Goal: Task Accomplishment & Management: Use online tool/utility

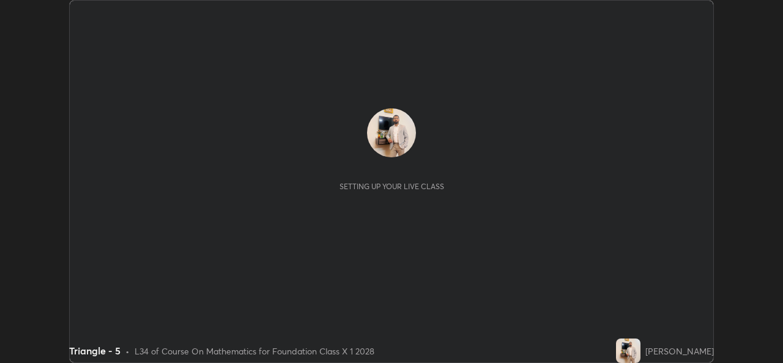
scroll to position [363, 782]
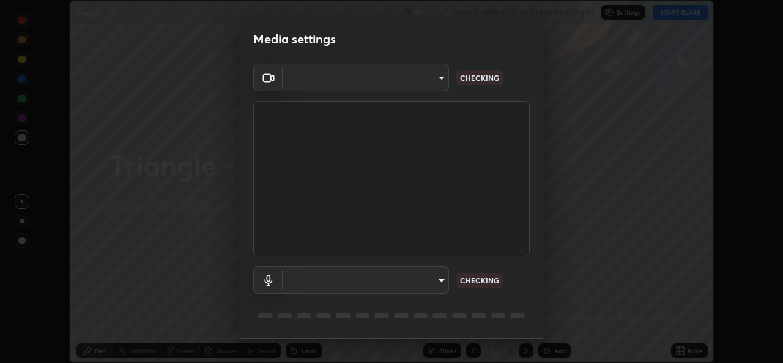
type input "02c526a7d083af2ea0f9b848da83c41b37d7728a07c2247aa6837277cf3aa32d"
type input "1f9b2b7b856d792cc5f4e166810154640c8dc3d584de9c331c588b9cd70d1665"
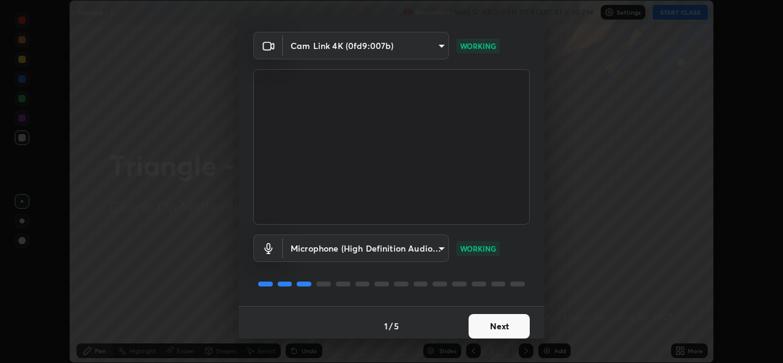
scroll to position [39, 0]
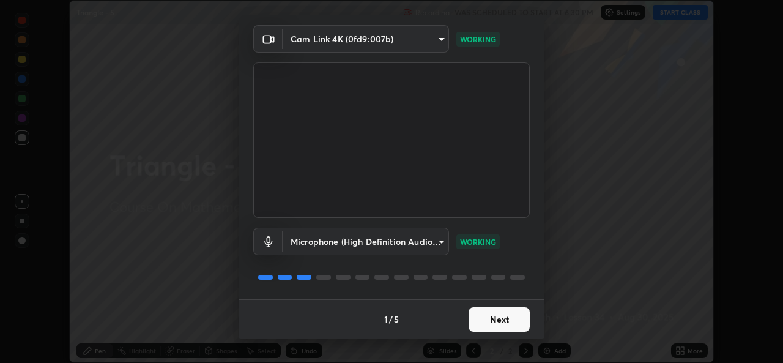
click at [505, 323] on button "Next" at bounding box center [498, 319] width 61 height 24
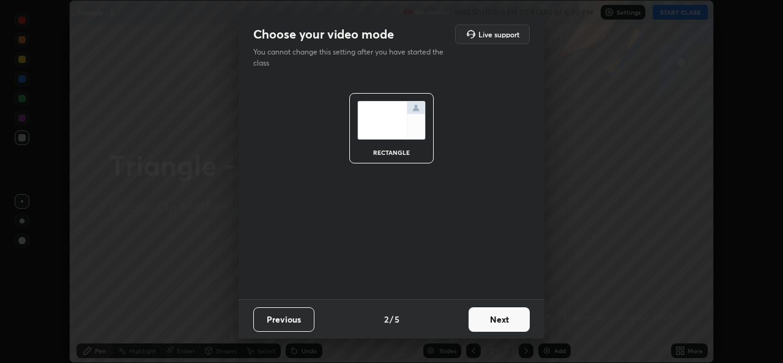
scroll to position [0, 0]
click at [505, 317] on button "Next" at bounding box center [498, 319] width 61 height 24
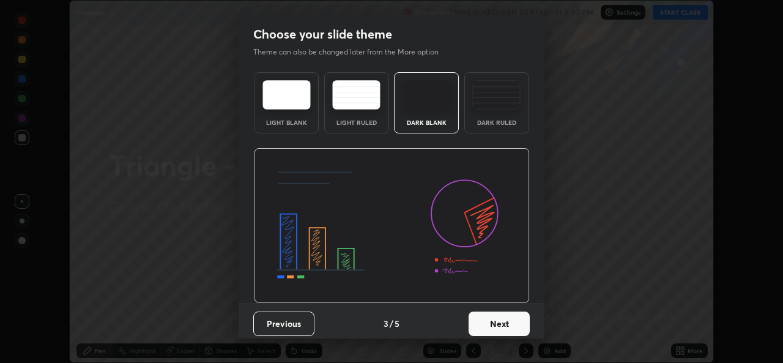
click at [502, 321] on button "Next" at bounding box center [498, 323] width 61 height 24
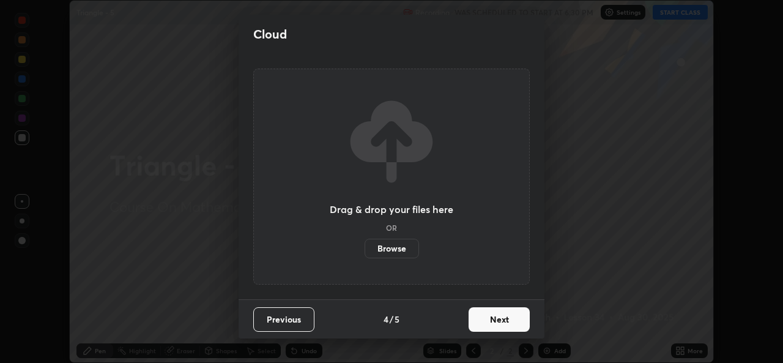
click at [506, 322] on button "Next" at bounding box center [498, 319] width 61 height 24
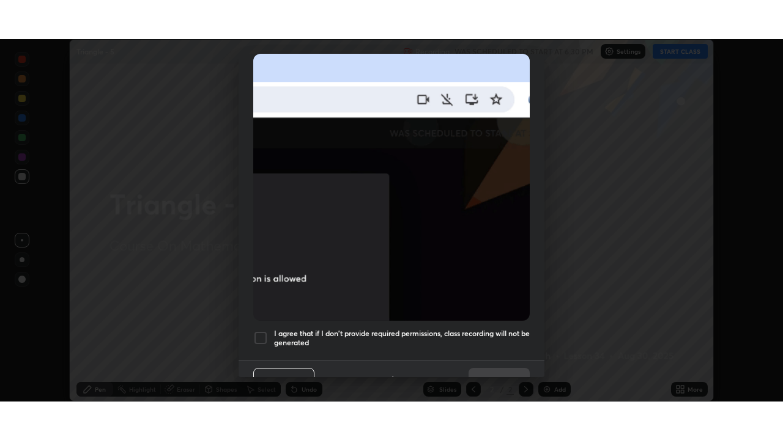
scroll to position [288, 0]
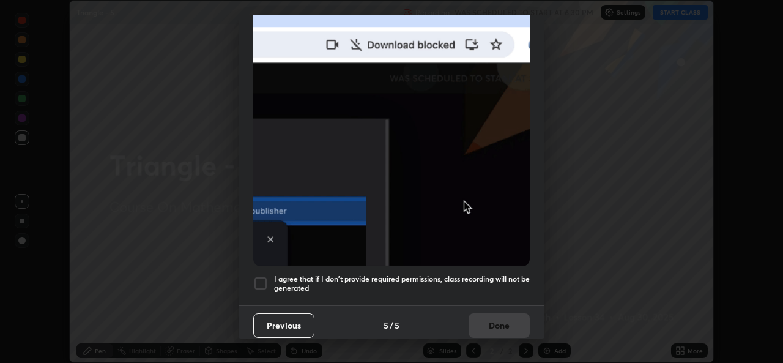
click at [262, 276] on div at bounding box center [260, 283] width 15 height 15
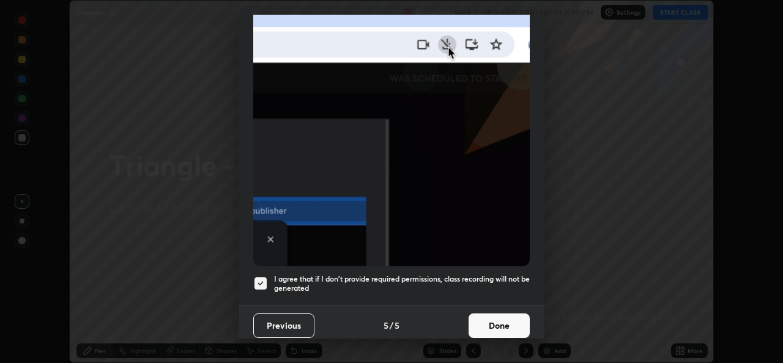
click at [500, 320] on button "Done" at bounding box center [498, 325] width 61 height 24
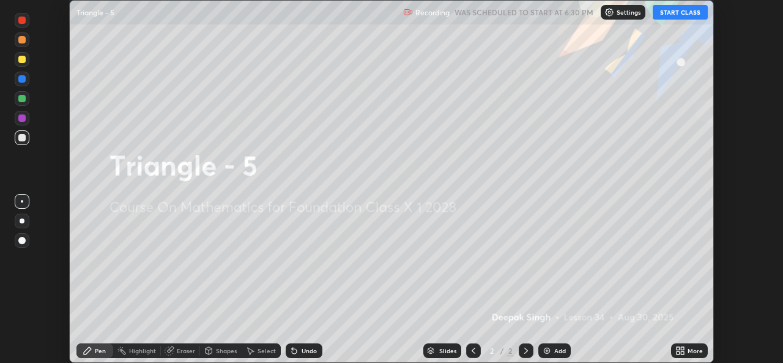
click at [678, 348] on icon at bounding box center [677, 348] width 3 height 3
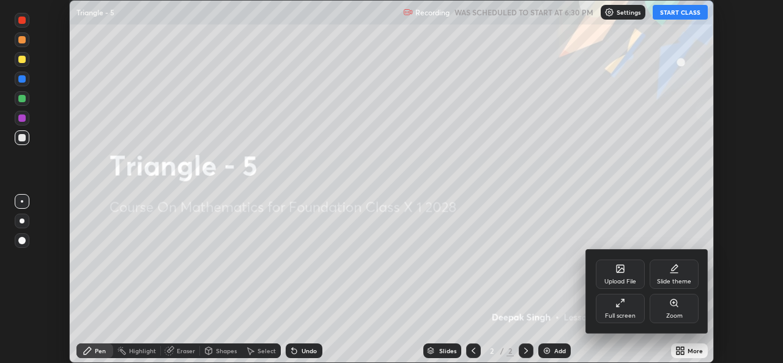
click at [622, 311] on div "Full screen" at bounding box center [620, 308] width 49 height 29
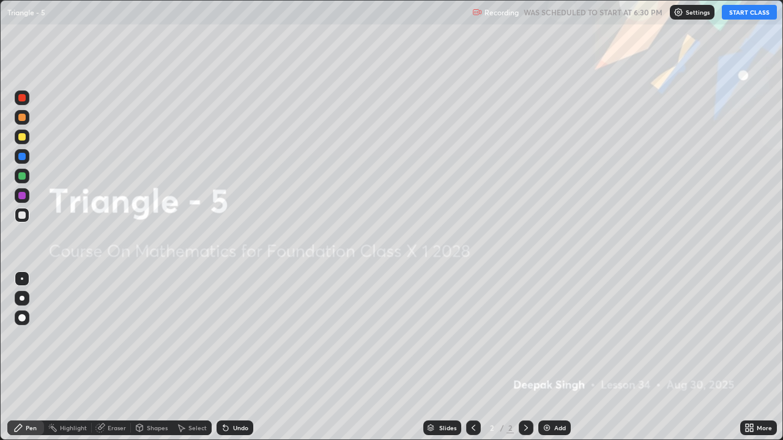
scroll to position [440, 783]
click at [547, 362] on img at bounding box center [547, 428] width 10 height 10
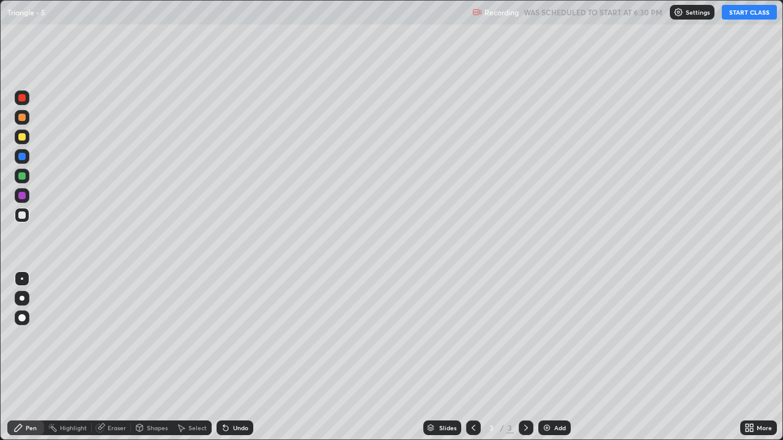
click at [742, 16] on button "START CLASS" at bounding box center [749, 12] width 55 height 15
click at [223, 362] on icon at bounding box center [223, 425] width 1 height 1
click at [228, 362] on icon at bounding box center [226, 428] width 10 height 10
click at [226, 362] on icon at bounding box center [225, 428] width 5 height 5
click at [223, 362] on icon at bounding box center [223, 425] width 1 height 1
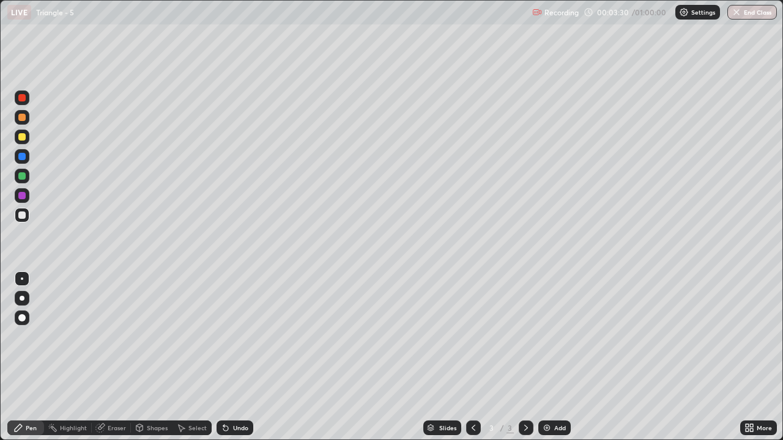
click at [228, 362] on icon at bounding box center [226, 428] width 10 height 10
click at [230, 362] on div "Undo" at bounding box center [235, 428] width 37 height 15
click at [109, 362] on div "Eraser" at bounding box center [117, 428] width 18 height 6
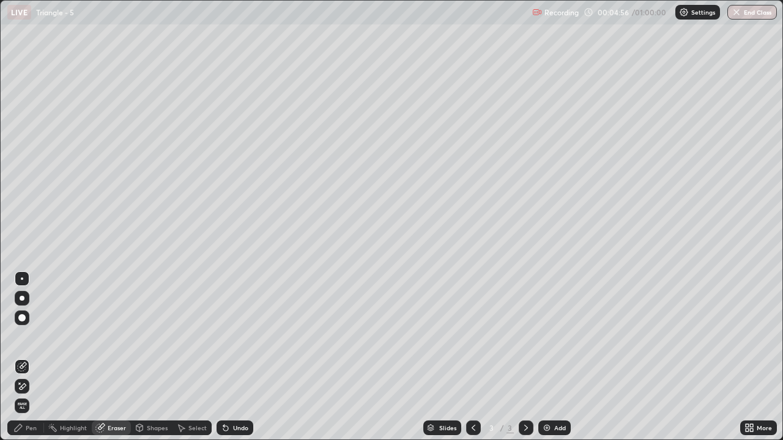
click at [31, 362] on div "Pen" at bounding box center [31, 428] width 11 height 6
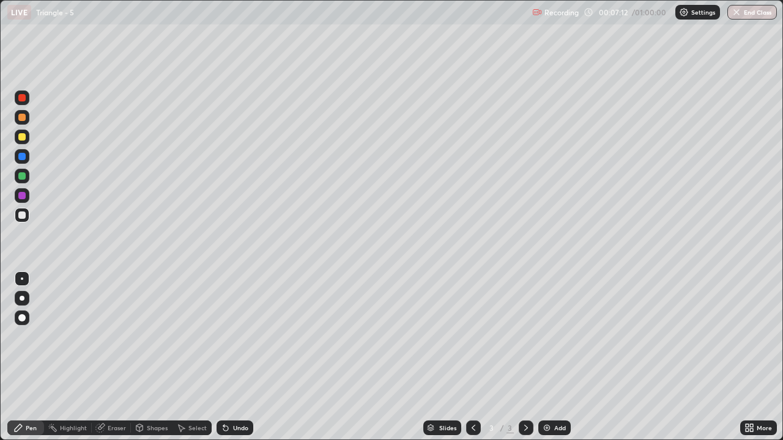
click at [188, 362] on div "Select" at bounding box center [197, 428] width 18 height 6
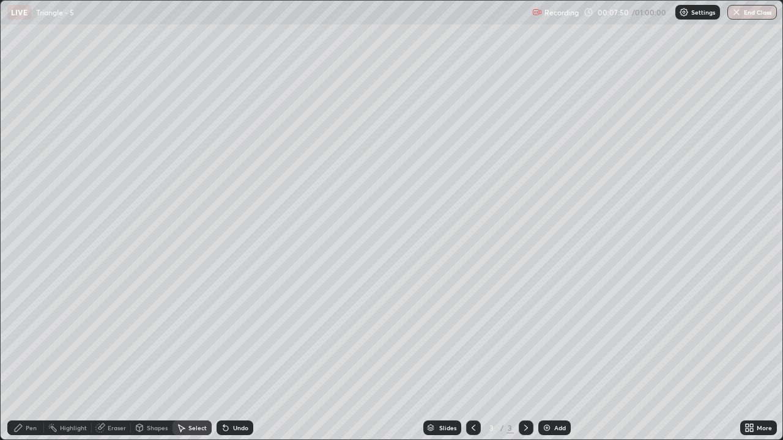
click at [29, 362] on div "Pen" at bounding box center [31, 428] width 11 height 6
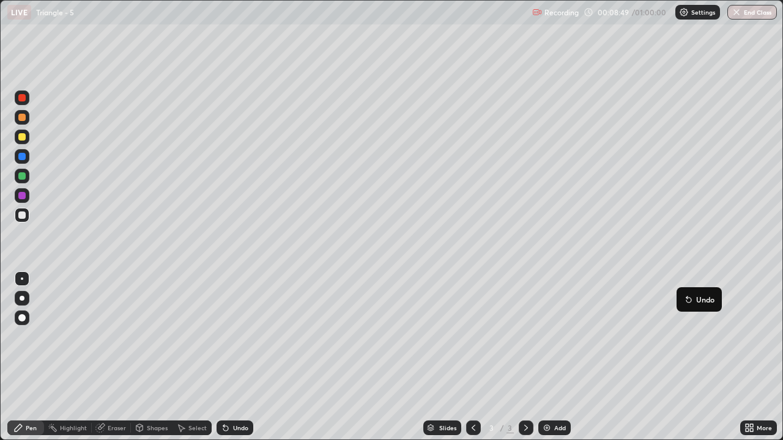
click at [684, 294] on button "Undo" at bounding box center [698, 299] width 35 height 15
click at [546, 362] on img at bounding box center [547, 428] width 10 height 10
click at [229, 362] on div "Undo" at bounding box center [235, 428] width 37 height 15
click at [230, 362] on div "Undo" at bounding box center [235, 428] width 37 height 15
click at [113, 362] on div "Eraser" at bounding box center [111, 428] width 39 height 15
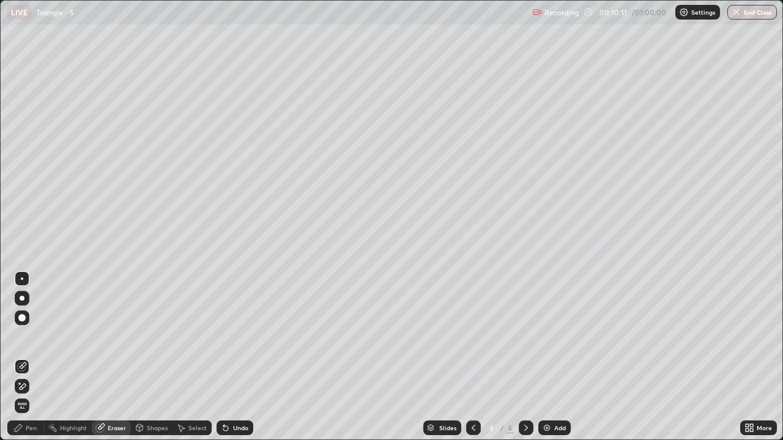
click at [113, 362] on div "Eraser" at bounding box center [111, 428] width 39 height 15
click at [114, 362] on div "Eraser" at bounding box center [111, 428] width 39 height 15
click at [24, 362] on div "Pen" at bounding box center [25, 428] width 37 height 15
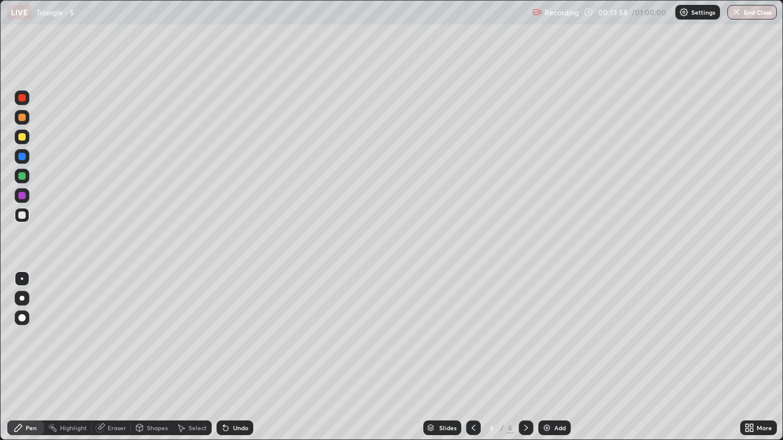
click at [544, 362] on img at bounding box center [547, 428] width 10 height 10
click at [223, 362] on icon at bounding box center [223, 425] width 1 height 1
click at [229, 362] on div "Undo" at bounding box center [235, 428] width 37 height 15
click at [228, 362] on icon at bounding box center [226, 428] width 10 height 10
click at [105, 362] on div "Eraser" at bounding box center [111, 428] width 39 height 15
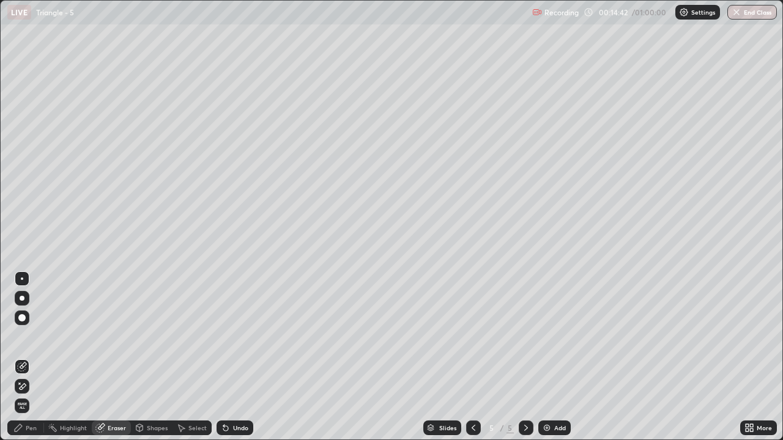
click at [26, 362] on icon at bounding box center [22, 387] width 10 height 10
click at [25, 362] on div "Pen" at bounding box center [25, 428] width 37 height 15
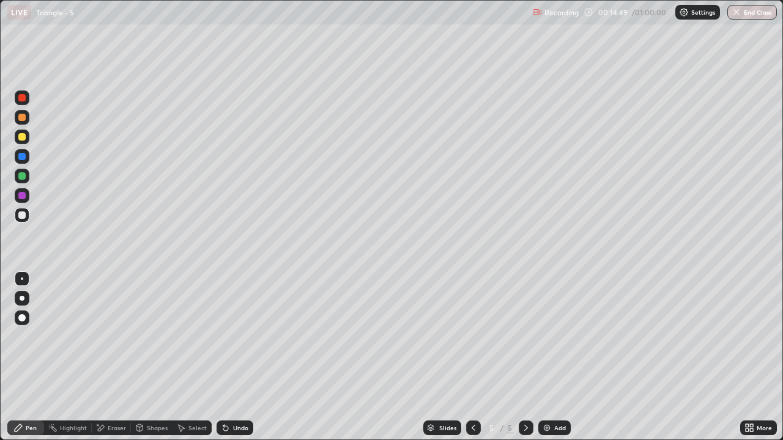
click at [102, 362] on icon at bounding box center [100, 428] width 10 height 10
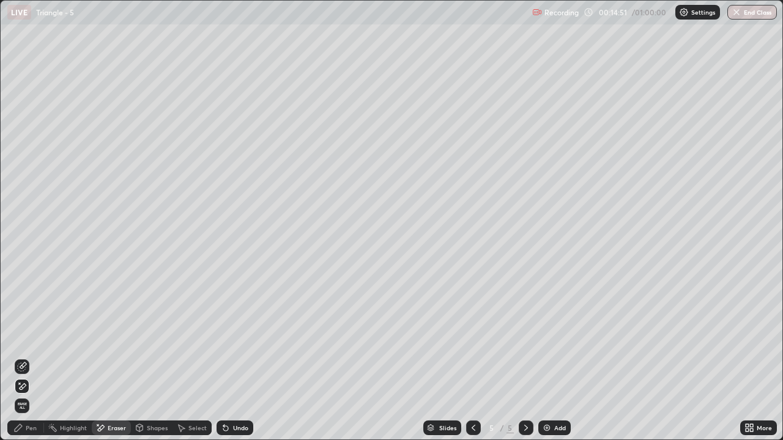
click at [30, 362] on div "Pen" at bounding box center [31, 428] width 11 height 6
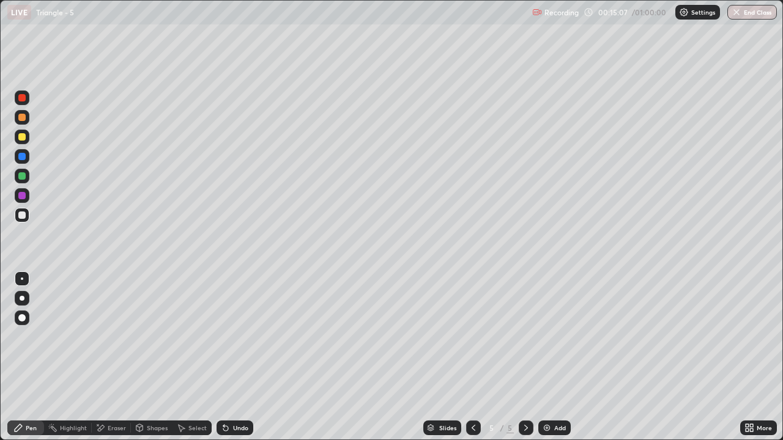
click at [229, 362] on div "Undo" at bounding box center [235, 428] width 37 height 15
click at [231, 362] on div "Undo" at bounding box center [235, 428] width 37 height 15
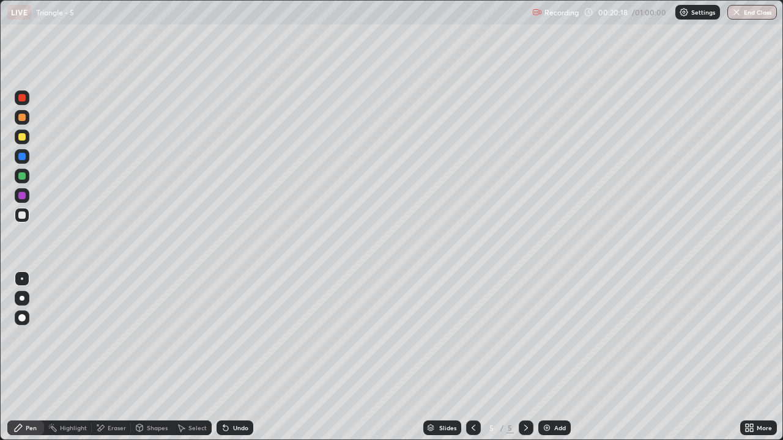
click at [546, 362] on img at bounding box center [547, 428] width 10 height 10
click at [119, 362] on div "Eraser" at bounding box center [117, 428] width 18 height 6
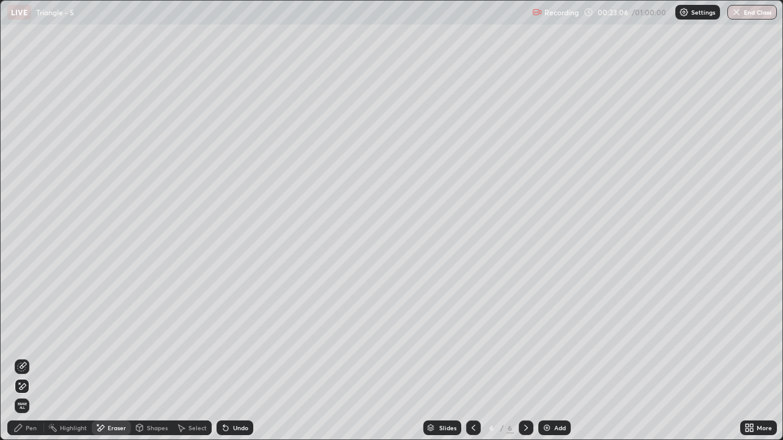
click at [32, 362] on div "Pen" at bounding box center [31, 428] width 11 height 6
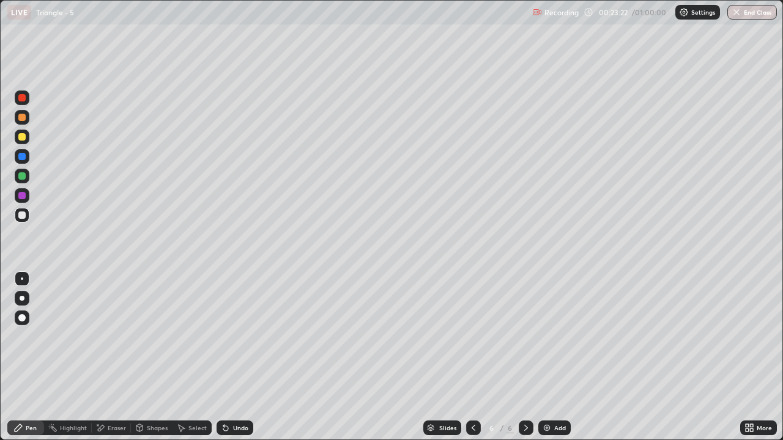
click at [238, 362] on div "Undo" at bounding box center [240, 428] width 15 height 6
click at [237, 362] on div "Undo" at bounding box center [240, 428] width 15 height 6
click at [234, 362] on div "Undo" at bounding box center [235, 428] width 37 height 15
click at [226, 362] on div "Undo" at bounding box center [235, 428] width 37 height 15
click at [545, 362] on img at bounding box center [547, 428] width 10 height 10
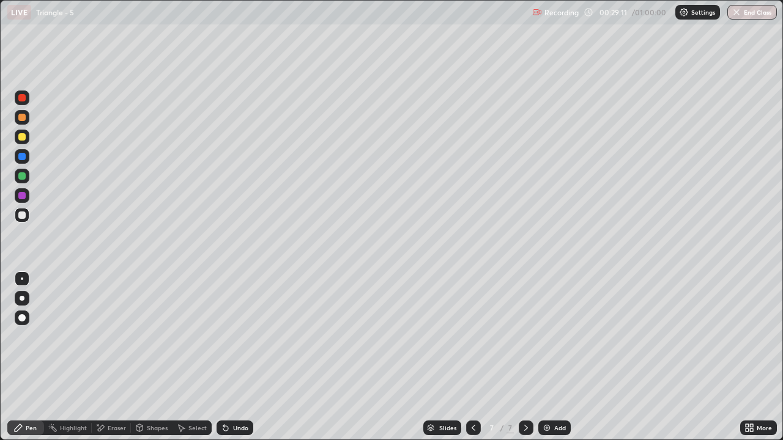
click at [550, 362] on div "Add" at bounding box center [554, 428] width 32 height 15
click at [115, 362] on div "Eraser" at bounding box center [117, 428] width 18 height 6
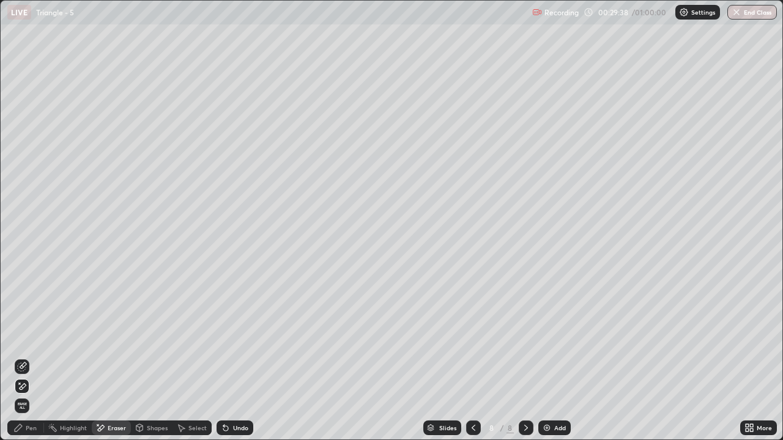
click at [31, 362] on div "Pen" at bounding box center [31, 428] width 11 height 6
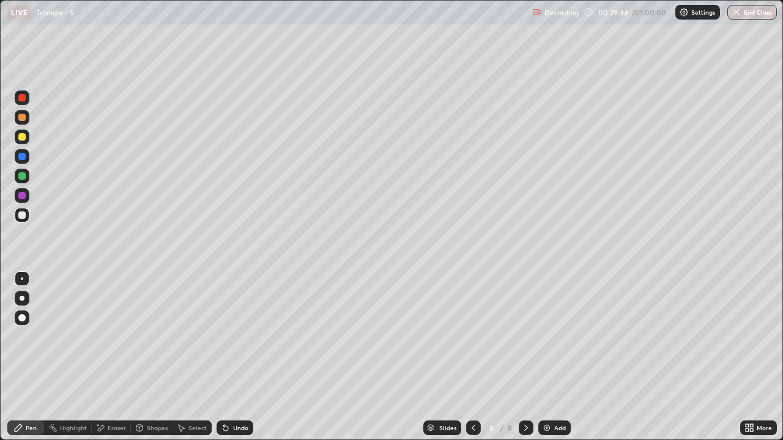
click at [109, 362] on div "Eraser" at bounding box center [111, 428] width 39 height 15
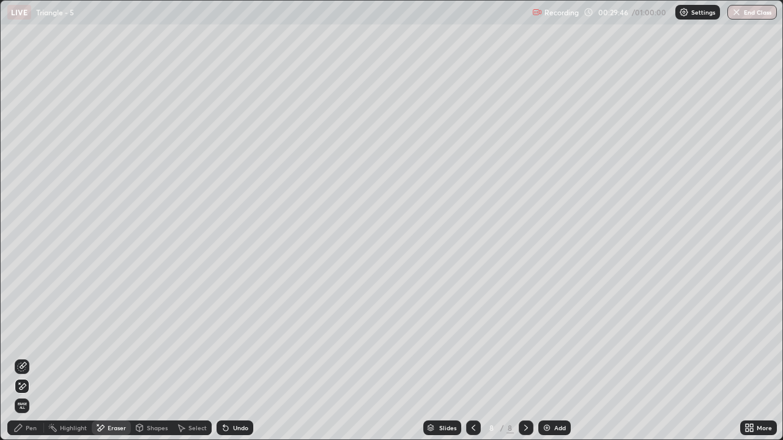
click at [35, 362] on div "Pen" at bounding box center [25, 428] width 37 height 15
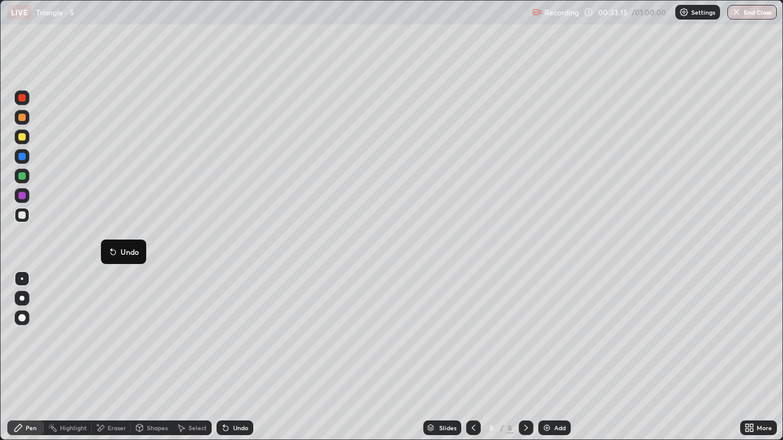
click at [117, 362] on div "Eraser" at bounding box center [117, 428] width 18 height 6
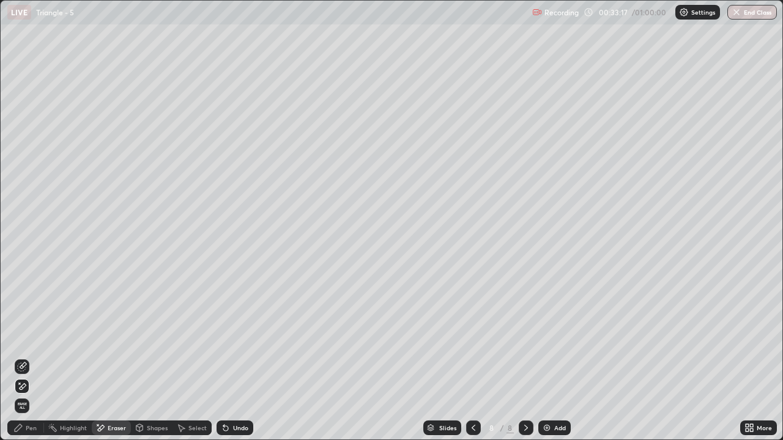
click at [32, 362] on div "Pen" at bounding box center [31, 428] width 11 height 6
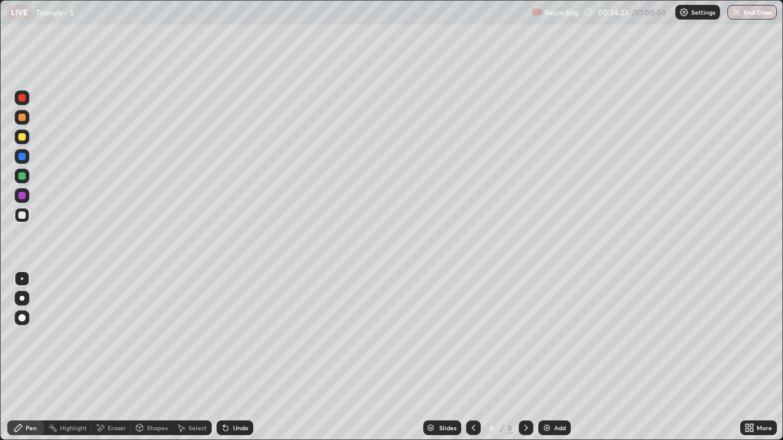
click at [239, 362] on div "Undo" at bounding box center [240, 428] width 15 height 6
click at [547, 362] on img at bounding box center [547, 428] width 10 height 10
click at [231, 362] on div "Undo" at bounding box center [235, 428] width 37 height 15
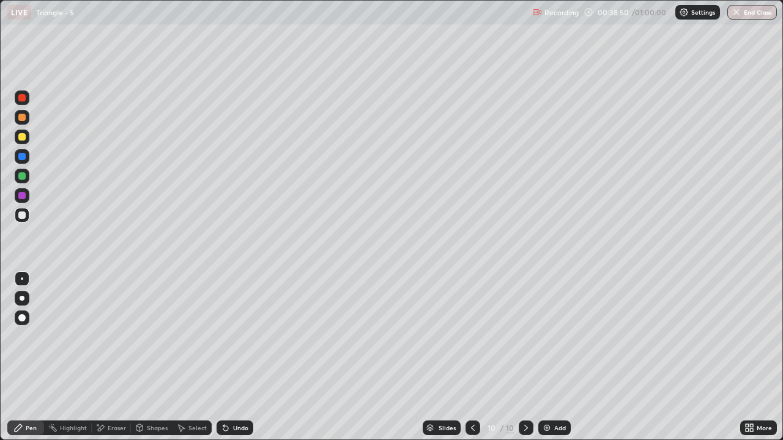
click at [233, 362] on div "Undo" at bounding box center [240, 428] width 15 height 6
click at [234, 362] on div "Undo" at bounding box center [235, 428] width 37 height 15
click at [237, 362] on div "Undo" at bounding box center [235, 428] width 37 height 15
click at [236, 362] on div "Undo" at bounding box center [240, 428] width 15 height 6
click at [233, 362] on div "Undo" at bounding box center [240, 428] width 15 height 6
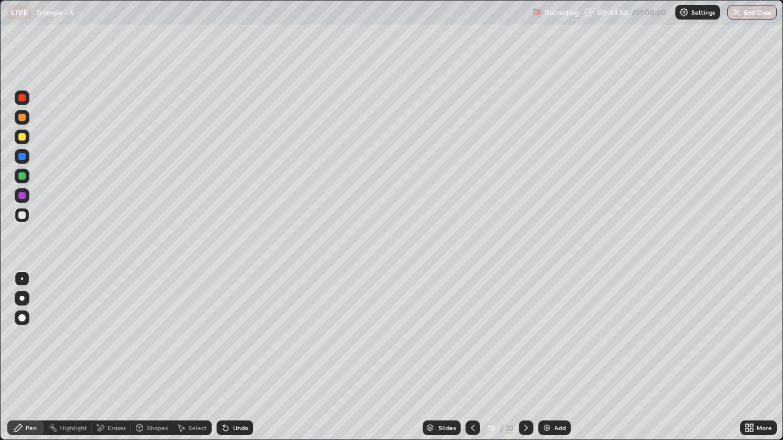
click at [233, 362] on div "Undo" at bounding box center [240, 428] width 15 height 6
click at [544, 362] on img at bounding box center [547, 428] width 10 height 10
click at [741, 9] on button "End Class" at bounding box center [752, 12] width 50 height 15
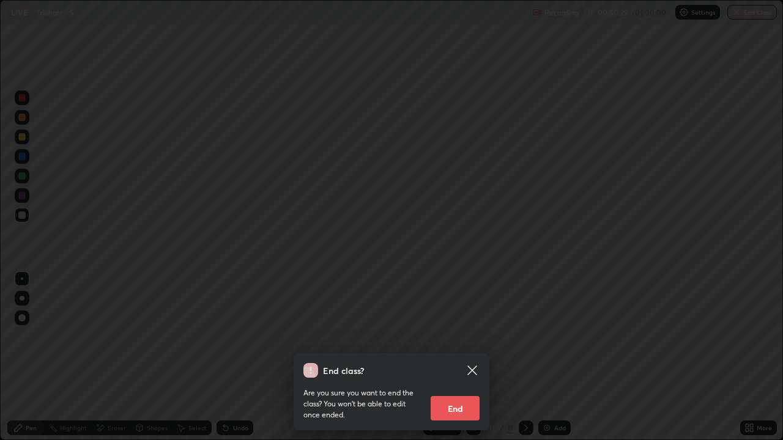
click at [459, 362] on button "End" at bounding box center [455, 408] width 49 height 24
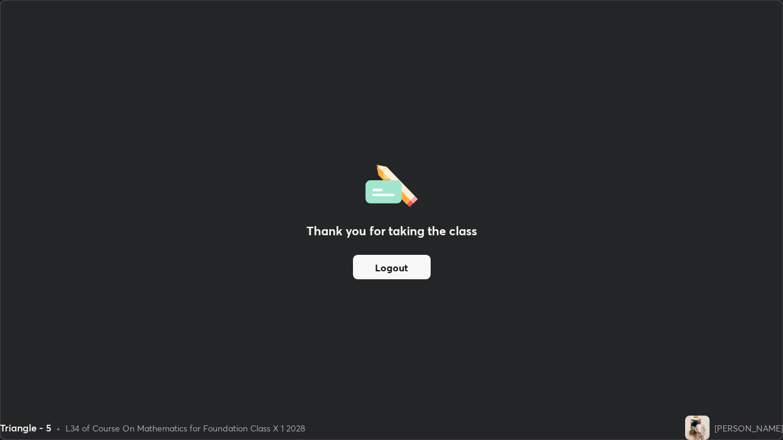
click at [416, 268] on button "Logout" at bounding box center [392, 267] width 78 height 24
